Goal: Information Seeking & Learning: Understand process/instructions

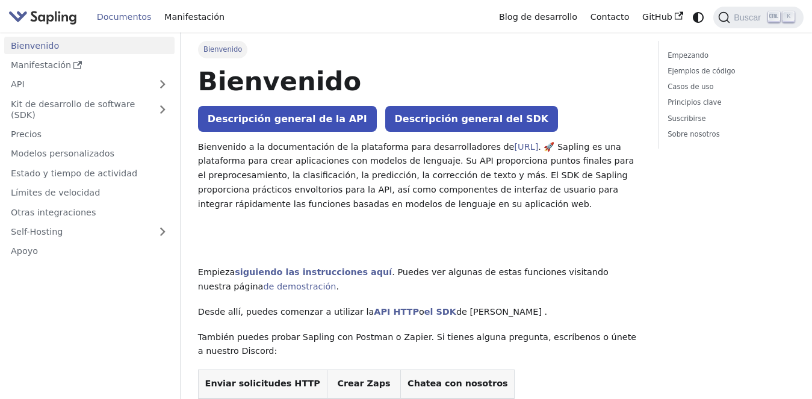
click at [272, 174] on font ". 🚀 Sapling es una plataforma para crear aplicaciones con modelos de lenguaje. …" at bounding box center [416, 175] width 436 height 67
click at [318, 204] on p "Bienvenido a la documentación de la plataforma para desarrolladores de [URL] . …" at bounding box center [419, 176] width 443 height 72
click at [288, 207] on font ". 🚀 Sapling es una plataforma para crear aplicaciones con modelos de lenguaje. …" at bounding box center [416, 175] width 436 height 67
click at [308, 157] on font ". 🚀 Sapling es una plataforma para crear aplicaciones con modelos de lenguaje. …" at bounding box center [416, 175] width 436 height 67
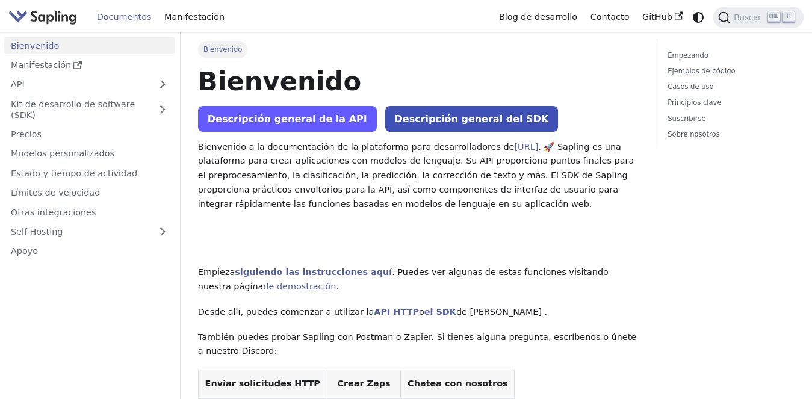
click at [319, 117] on font "Descripción general de la API" at bounding box center [288, 118] width 160 height 11
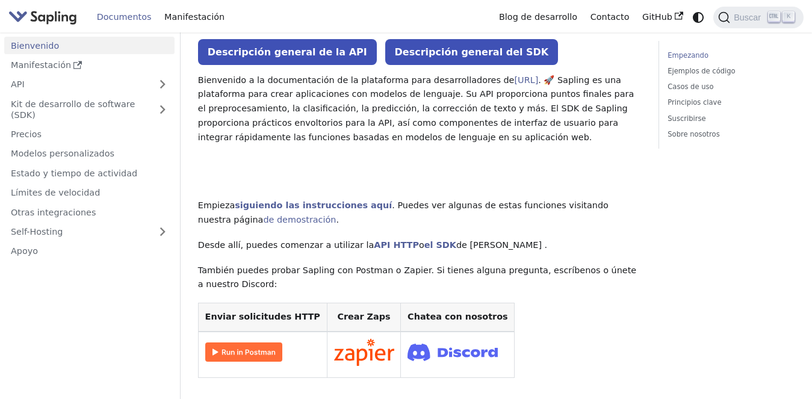
scroll to position [68, 0]
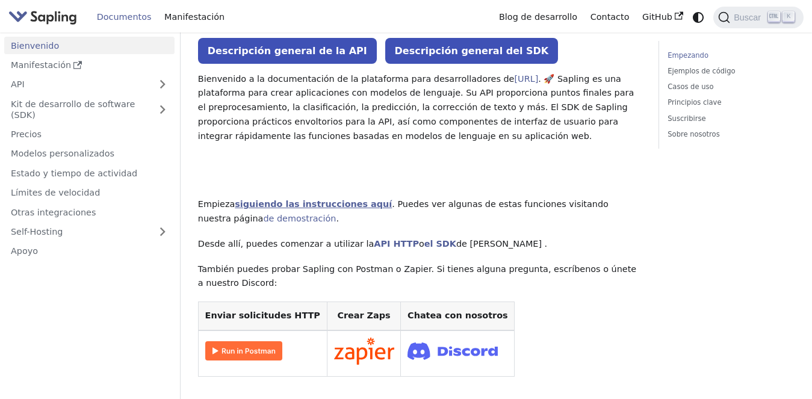
click at [329, 208] on font "siguiendo las instrucciones aquí" at bounding box center [313, 204] width 157 height 10
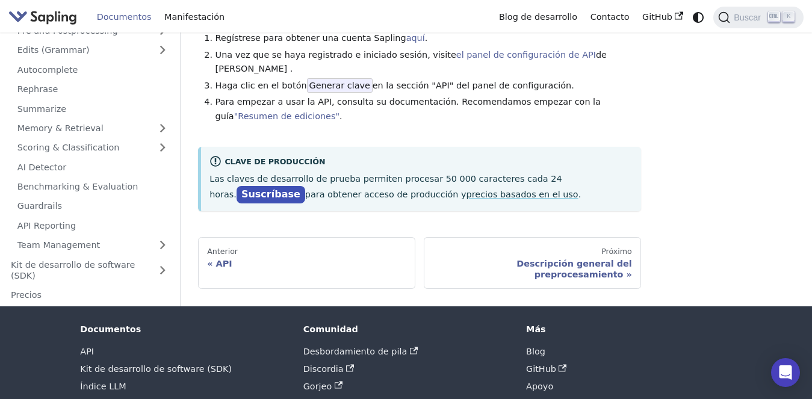
scroll to position [129, 0]
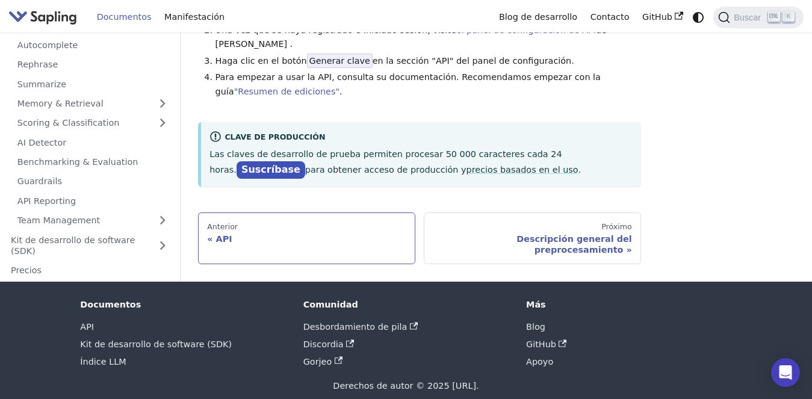
click at [340, 218] on link "Anterior API" at bounding box center [306, 239] width 217 height 52
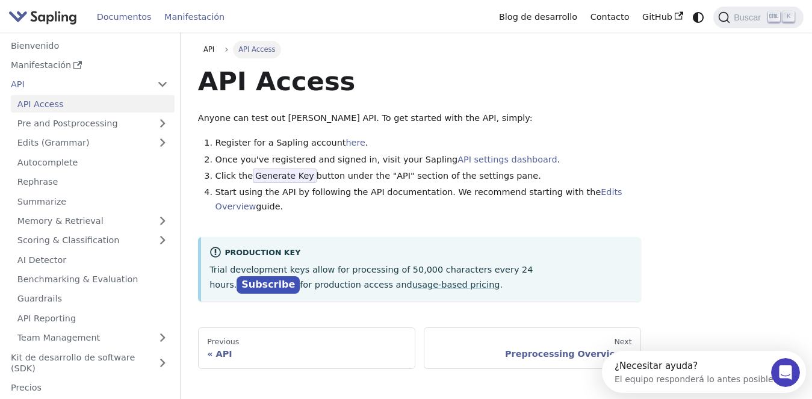
scroll to position [129, 0]
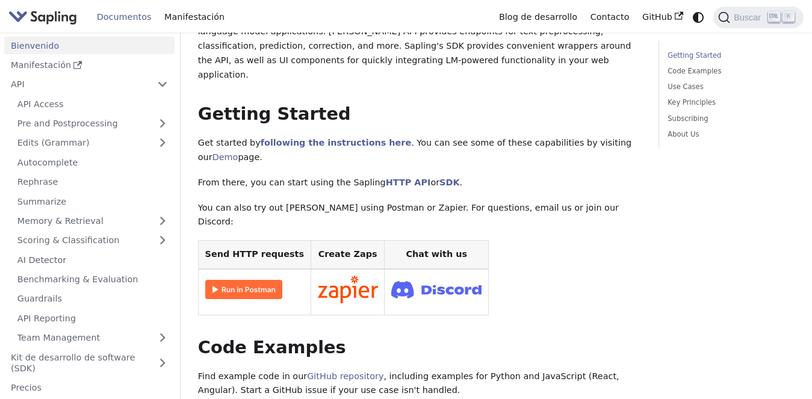
scroll to position [68, 0]
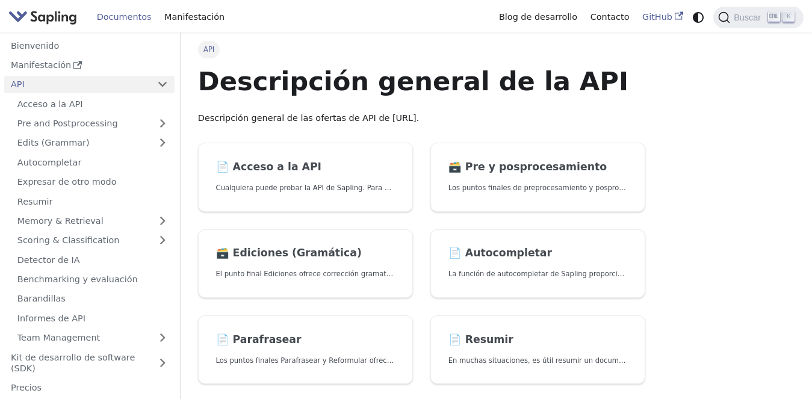
click at [674, 19] on link "GitHub" at bounding box center [663, 17] width 54 height 19
